Goal: Transaction & Acquisition: Subscribe to service/newsletter

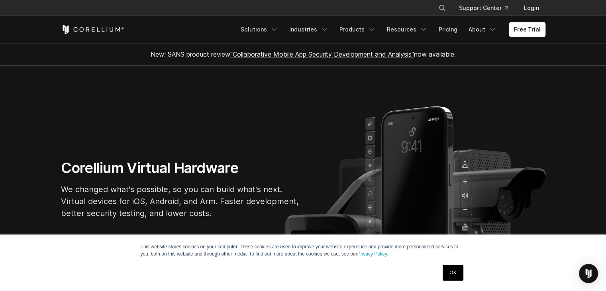
click at [534, 31] on link "Free Trial" at bounding box center [527, 29] width 36 height 14
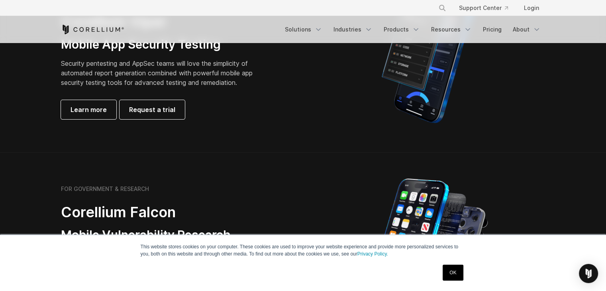
scroll to position [199, 0]
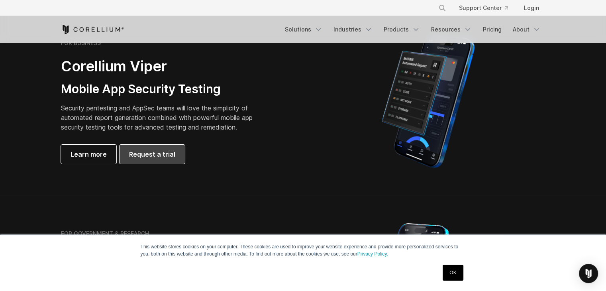
click at [166, 156] on span "Request a trial" at bounding box center [152, 154] width 46 height 10
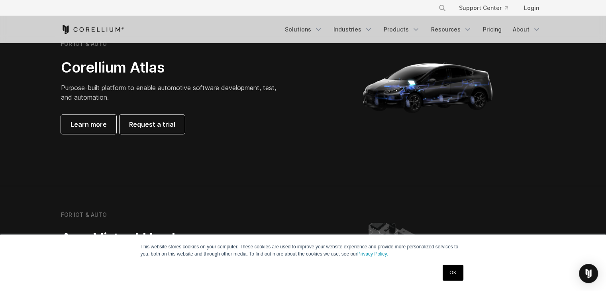
scroll to position [836, 0]
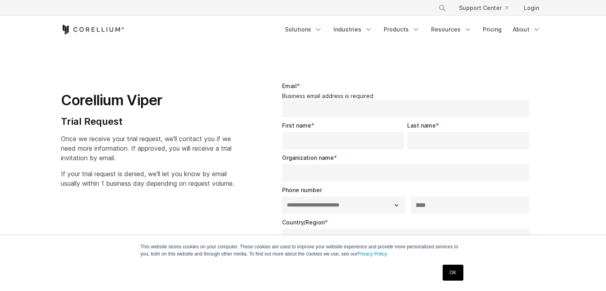
select select "**"
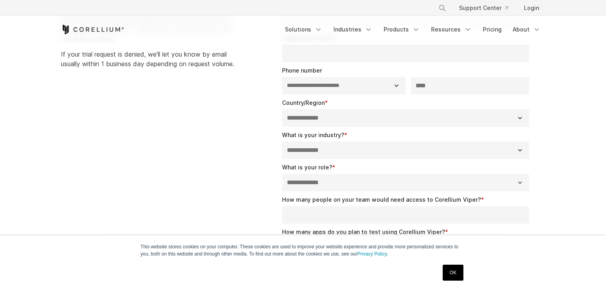
click at [448, 270] on link "OK" at bounding box center [452, 272] width 20 height 16
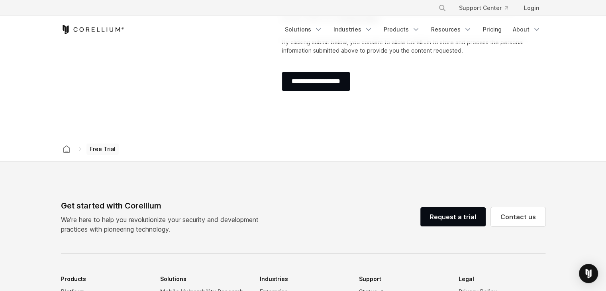
scroll to position [398, 0]
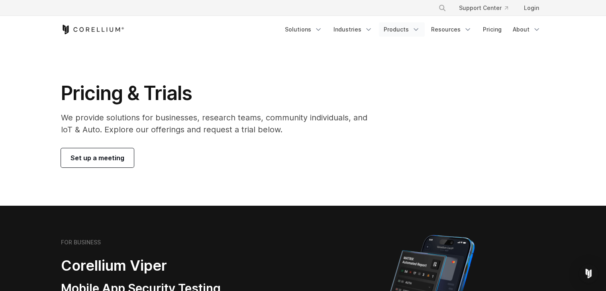
click at [415, 29] on icon "Navigation Menu" at bounding box center [416, 29] width 8 height 8
